Goal: Information Seeking & Learning: Learn about a topic

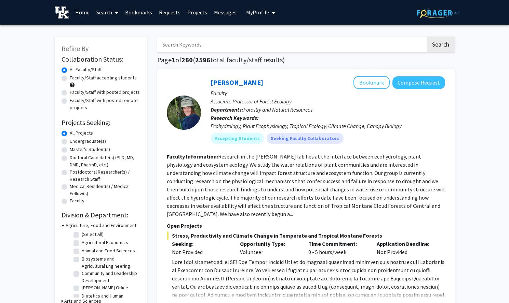
click at [256, 16] on button "My Profile" at bounding box center [260, 12] width 33 height 25
click at [277, 31] on span "[PERSON_NAME]" at bounding box center [288, 32] width 41 height 8
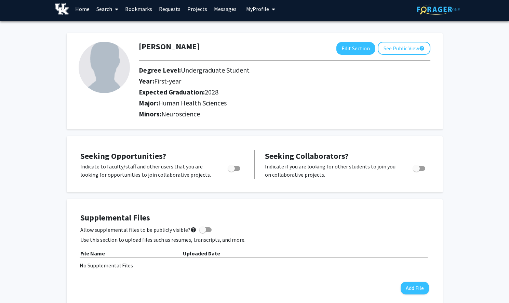
scroll to position [4, 0]
click at [385, 44] on button "See Public View help" at bounding box center [404, 47] width 53 height 13
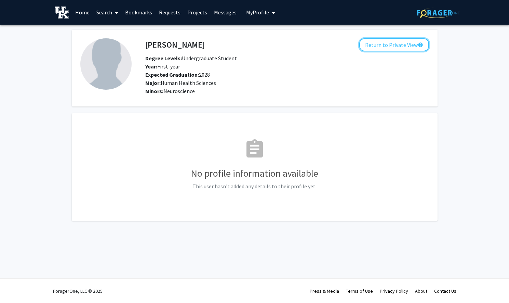
click at [385, 44] on button "Return to Private View help" at bounding box center [394, 44] width 70 height 13
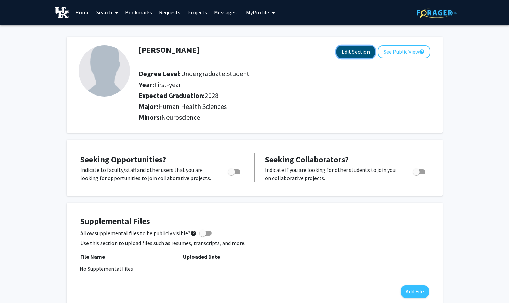
click at [364, 53] on button "Edit Section" at bounding box center [356, 51] width 39 height 13
select select "first-year"
select select "2028"
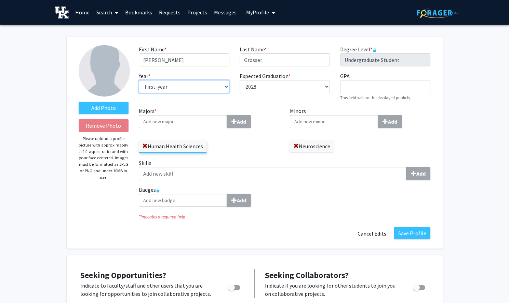
click at [214, 82] on select "--- First-year Sophomore Junior Senior Postbaccalaureate Certificate" at bounding box center [184, 86] width 90 height 13
select select "sophomore"
click at [139, 80] on select "--- First-year Sophomore Junior Senior Postbaccalaureate Certificate" at bounding box center [184, 86] width 90 height 13
click at [353, 86] on input "GPA required" at bounding box center [385, 86] width 90 height 13
type input "4.0"
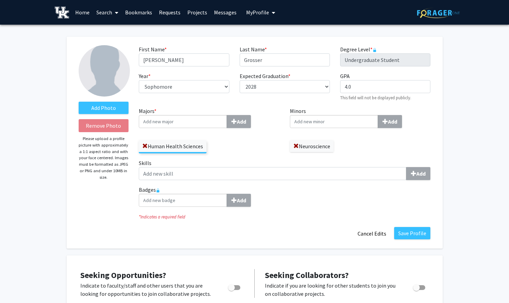
click at [185, 123] on input "Majors * Add" at bounding box center [183, 121] width 88 height 13
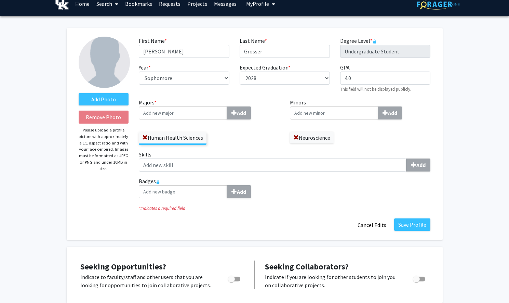
scroll to position [11, 0]
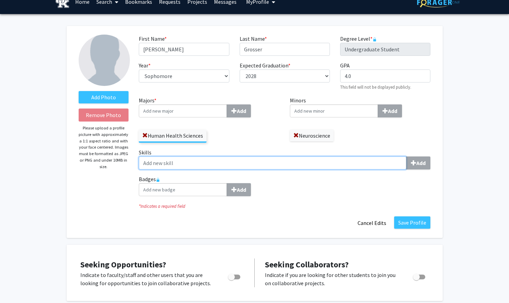
click at [315, 156] on input "Skills Add" at bounding box center [273, 162] width 268 height 13
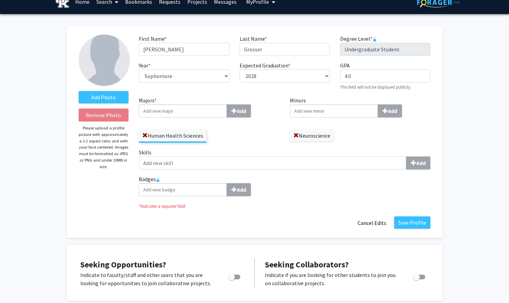
scroll to position [19, 0]
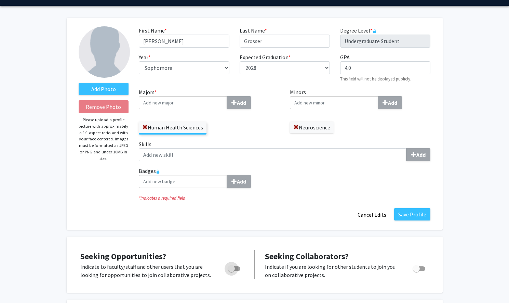
click at [235, 267] on span "Toggle" at bounding box center [234, 268] width 12 height 5
click at [232, 271] on input "Are you actively seeking opportunities?" at bounding box center [231, 271] width 0 height 0
checkbox input "true"
click at [422, 214] on button "Save Profile" at bounding box center [412, 214] width 36 height 12
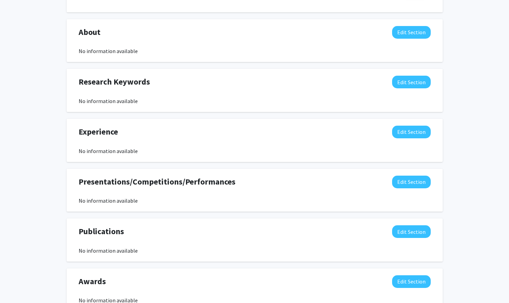
scroll to position [304, 0]
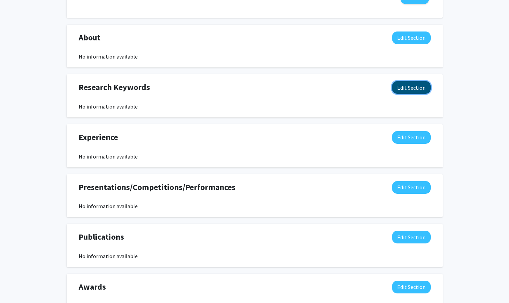
click at [413, 86] on button "Edit Section" at bounding box center [411, 87] width 39 height 13
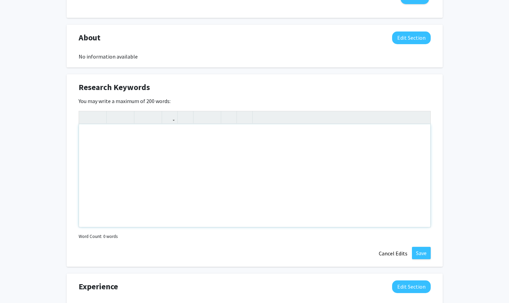
click at [360, 152] on div "Note to users with screen readers: Please deactivate our accessibility plugin f…" at bounding box center [255, 175] width 352 height 103
click at [381, 248] on button "Cancel Edits" at bounding box center [393, 253] width 38 height 13
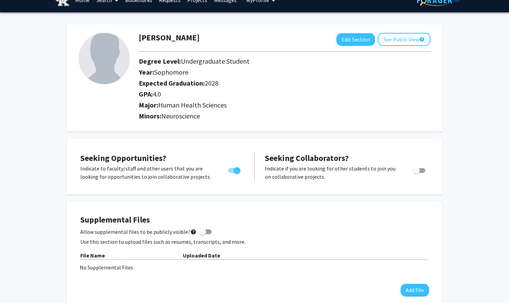
scroll to position [0, 0]
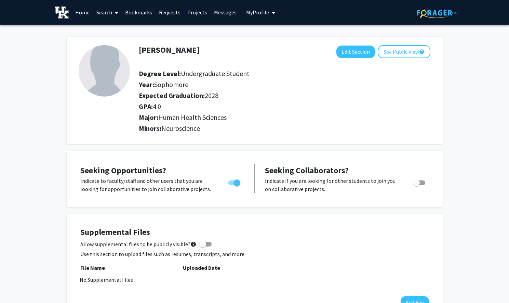
click at [266, 14] on span "My Profile" at bounding box center [257, 12] width 23 height 7
click at [191, 13] on link "Projects" at bounding box center [197, 12] width 27 height 24
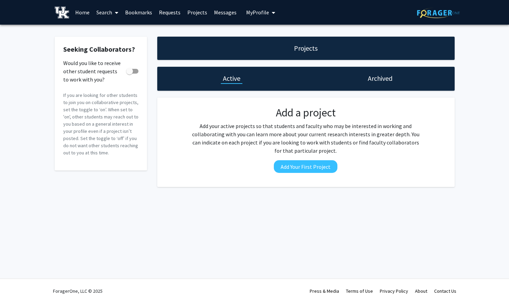
click at [168, 11] on link "Requests" at bounding box center [170, 12] width 28 height 24
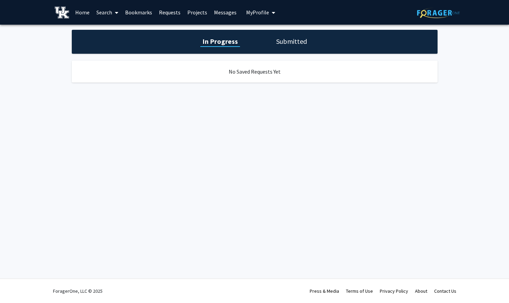
click at [147, 12] on link "Bookmarks" at bounding box center [139, 12] width 34 height 24
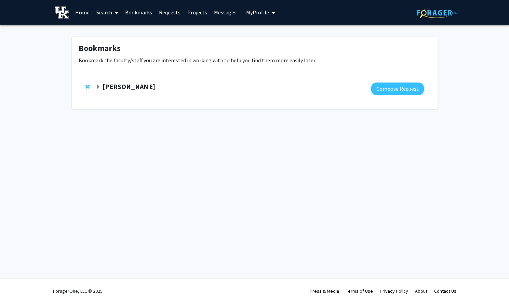
click at [139, 17] on link "Bookmarks" at bounding box center [139, 12] width 34 height 24
click at [116, 17] on span at bounding box center [115, 13] width 6 height 24
click at [116, 44] on span "Students" at bounding box center [114, 45] width 42 height 14
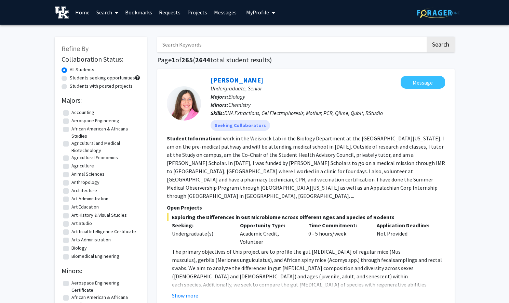
click at [124, 12] on link "Bookmarks" at bounding box center [139, 12] width 34 height 24
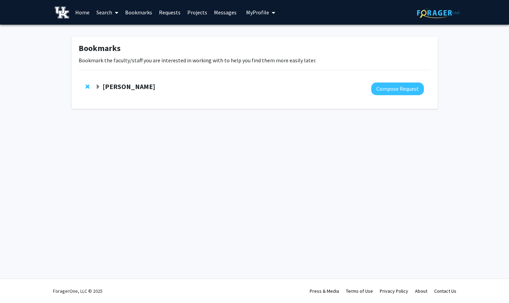
click at [109, 13] on link "Search" at bounding box center [107, 12] width 29 height 24
click at [116, 31] on span "Faculty/Staff" at bounding box center [118, 32] width 50 height 14
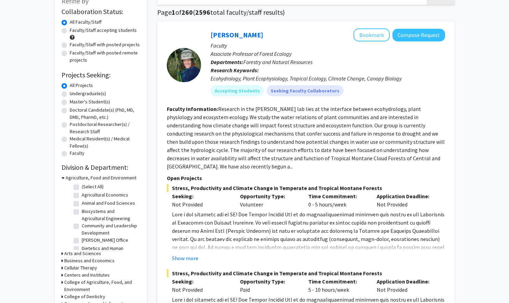
scroll to position [51, 0]
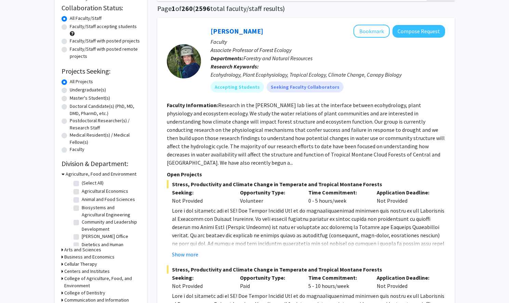
click at [79, 91] on label "Undergraduate(s)" at bounding box center [88, 89] width 36 height 7
click at [74, 91] on input "Undergraduate(s)" at bounding box center [72, 88] width 4 height 4
radio input "true"
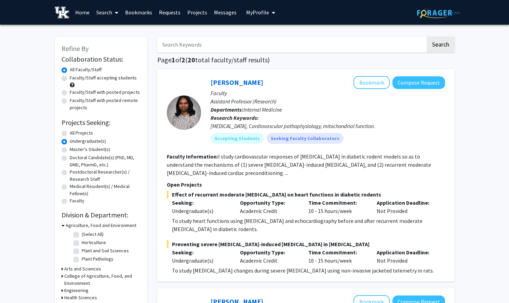
click at [78, 80] on label "Faculty/Staff accepting students" at bounding box center [103, 77] width 67 height 7
click at [74, 79] on input "Faculty/Staff accepting students" at bounding box center [72, 76] width 4 height 4
radio input "true"
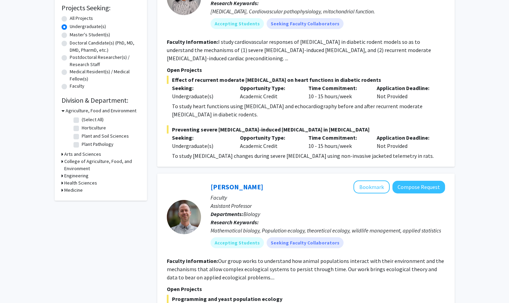
scroll to position [114, 0]
click at [106, 112] on h3 "Agriculture, Food and Environment" at bounding box center [101, 110] width 71 height 7
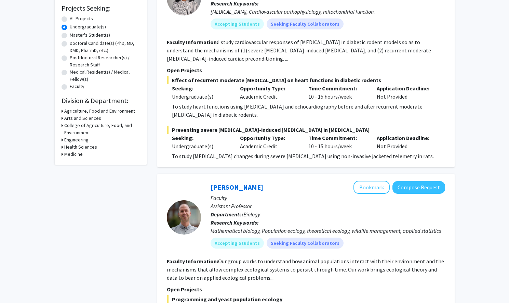
click at [92, 119] on h3 "Arts and Sciences" at bounding box center [82, 118] width 37 height 7
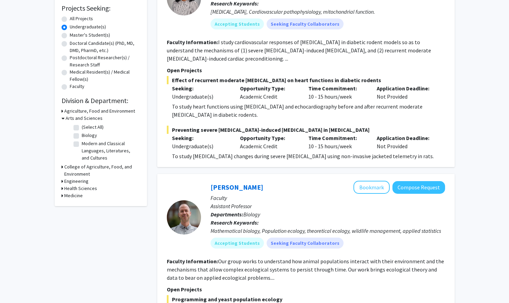
click at [78, 189] on h3 "Health Sciences" at bounding box center [80, 188] width 33 height 7
click at [76, 208] on h3 "Medicine" at bounding box center [73, 206] width 18 height 7
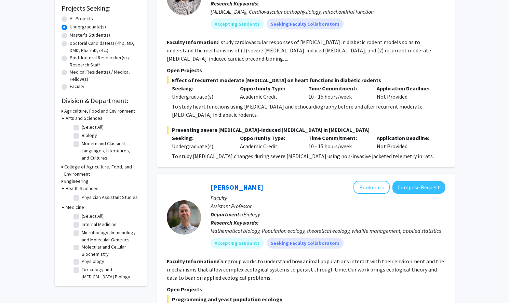
click at [82, 213] on label "(Select All)" at bounding box center [93, 215] width 22 height 7
click at [82, 213] on input "(Select All)" at bounding box center [84, 214] width 4 height 4
checkbox input "true"
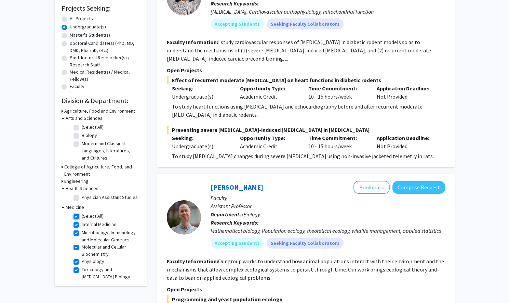
checkbox input "true"
